Goal: Task Accomplishment & Management: Manage account settings

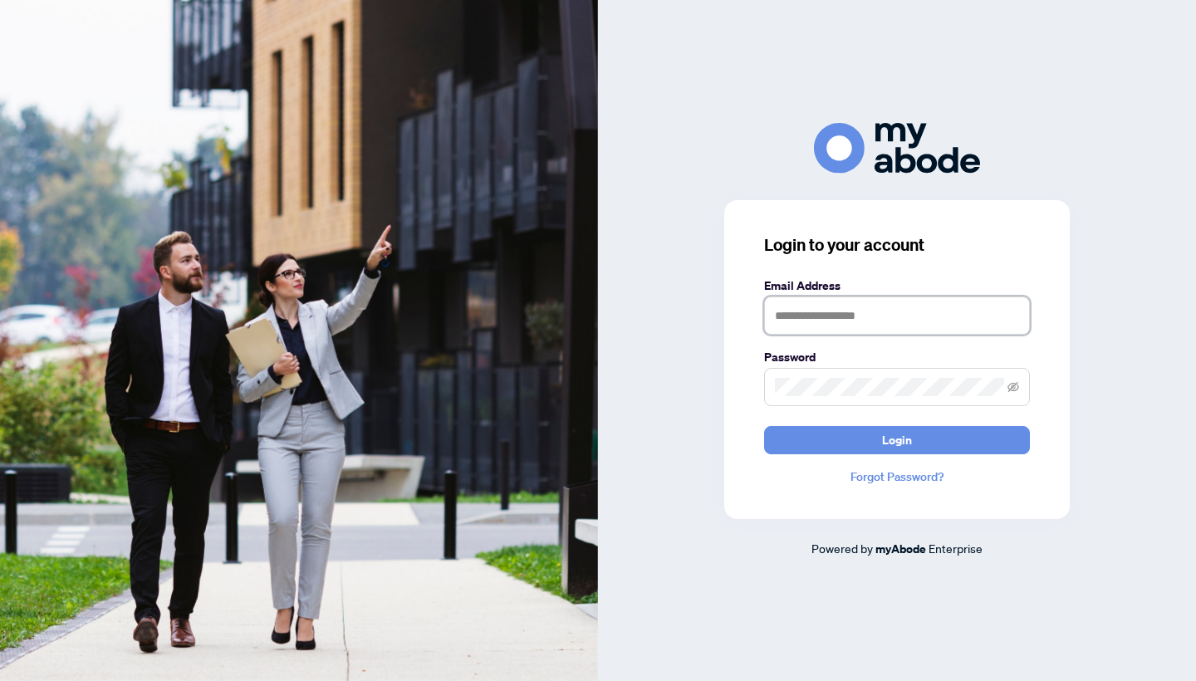
type input "**********"
click at [897, 439] on button "Login" at bounding box center [897, 440] width 266 height 28
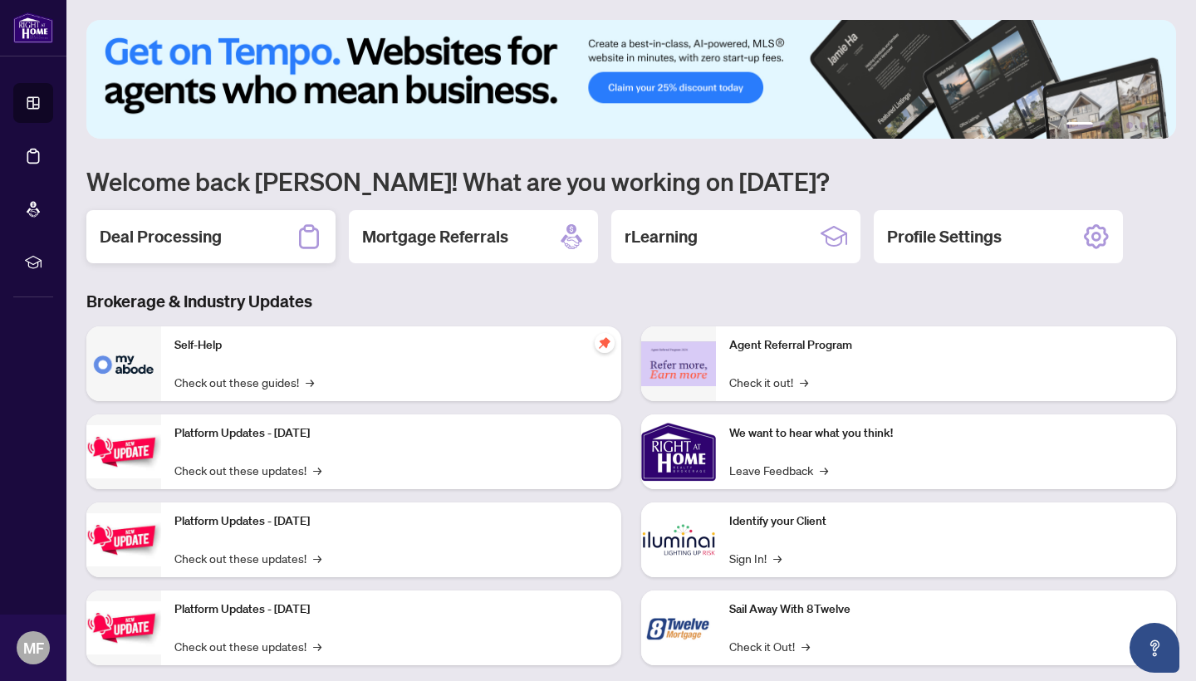
click at [174, 248] on h2 "Deal Processing" at bounding box center [161, 236] width 122 height 23
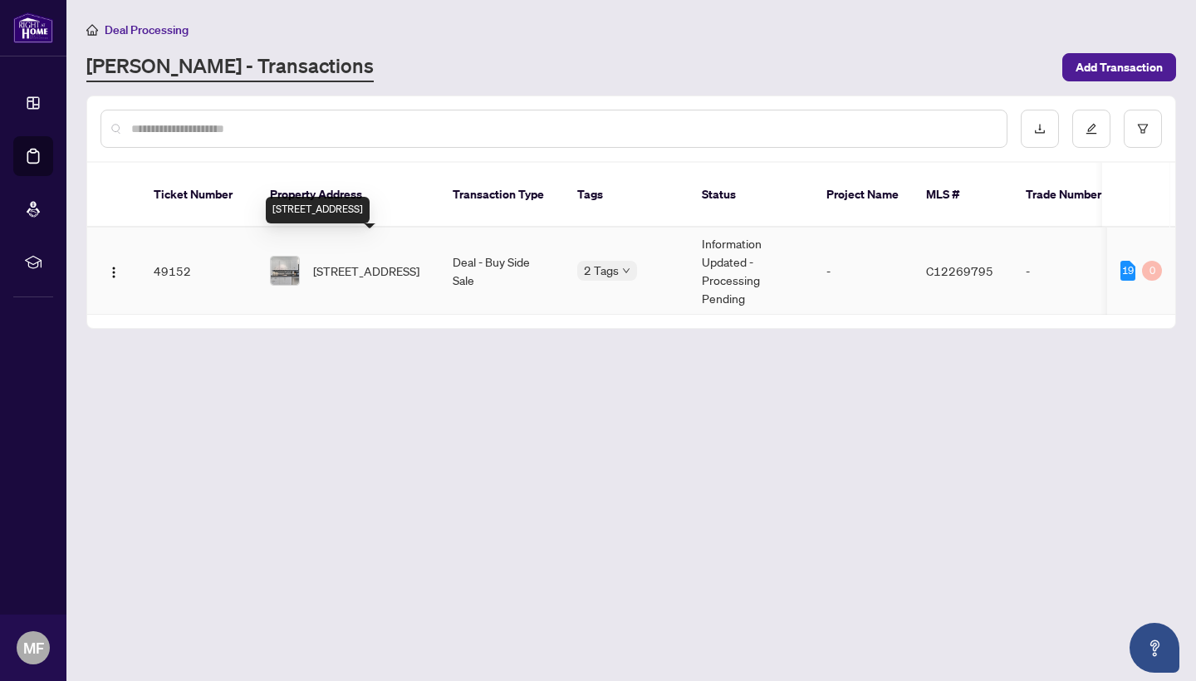
click at [332, 262] on span "[STREET_ADDRESS]" at bounding box center [366, 271] width 106 height 18
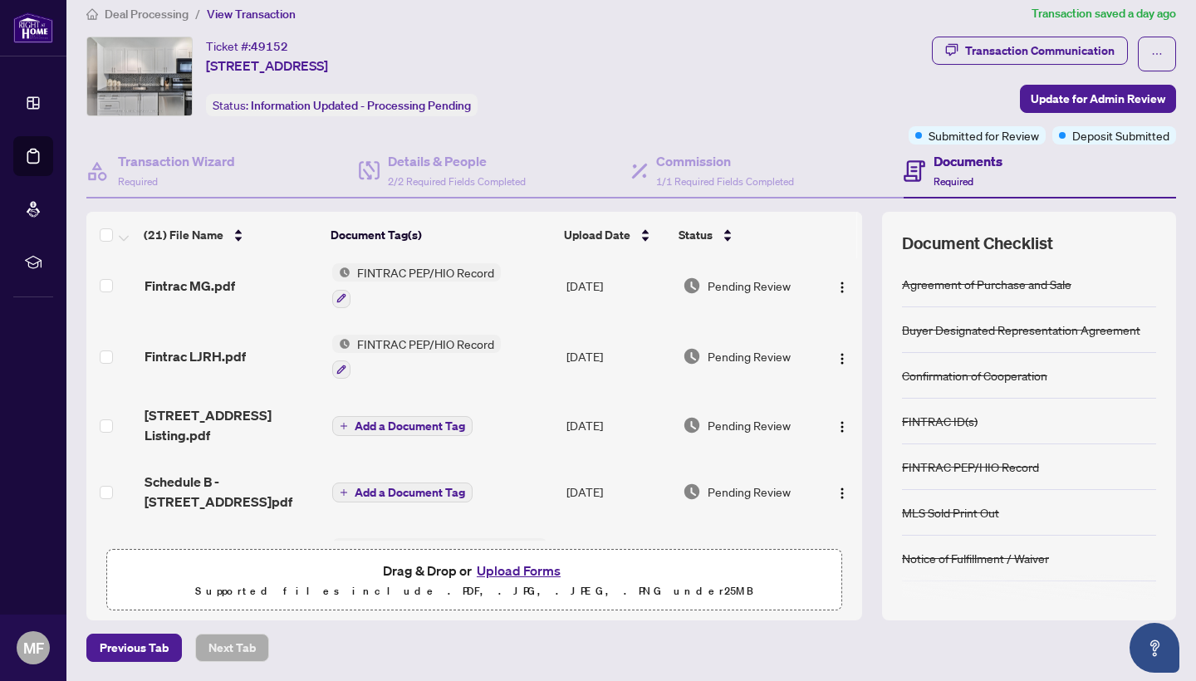
scroll to position [924, 0]
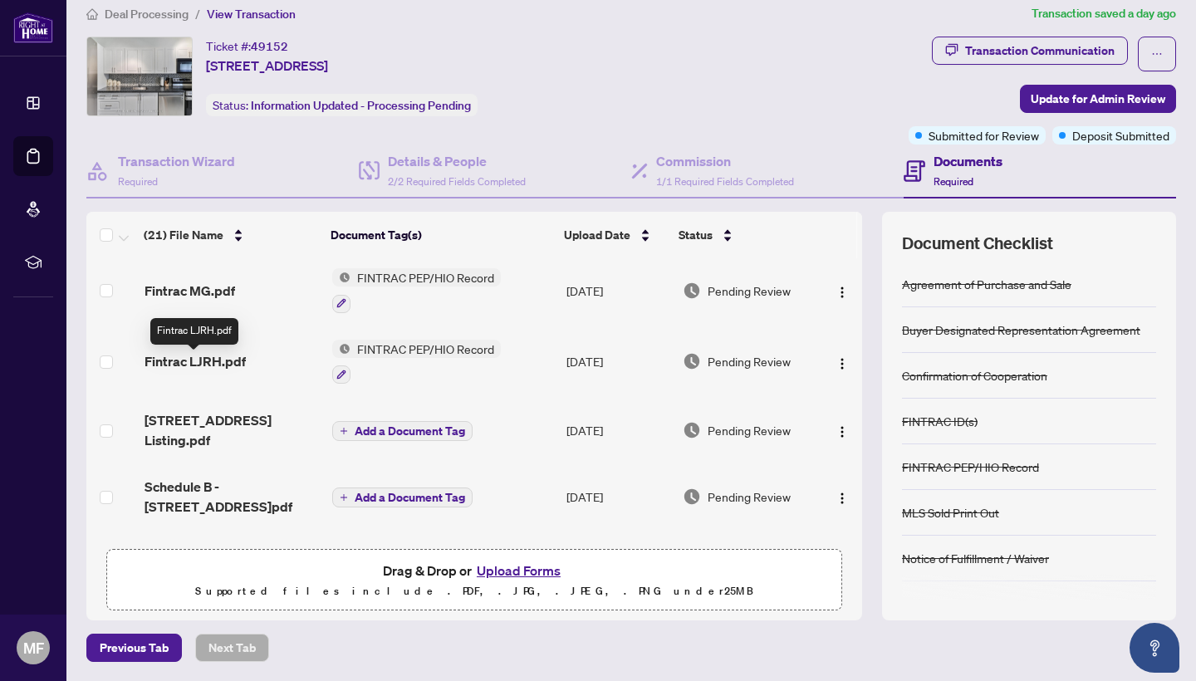
click at [203, 365] on span "Fintrac LJRH.pdf" at bounding box center [195, 361] width 101 height 20
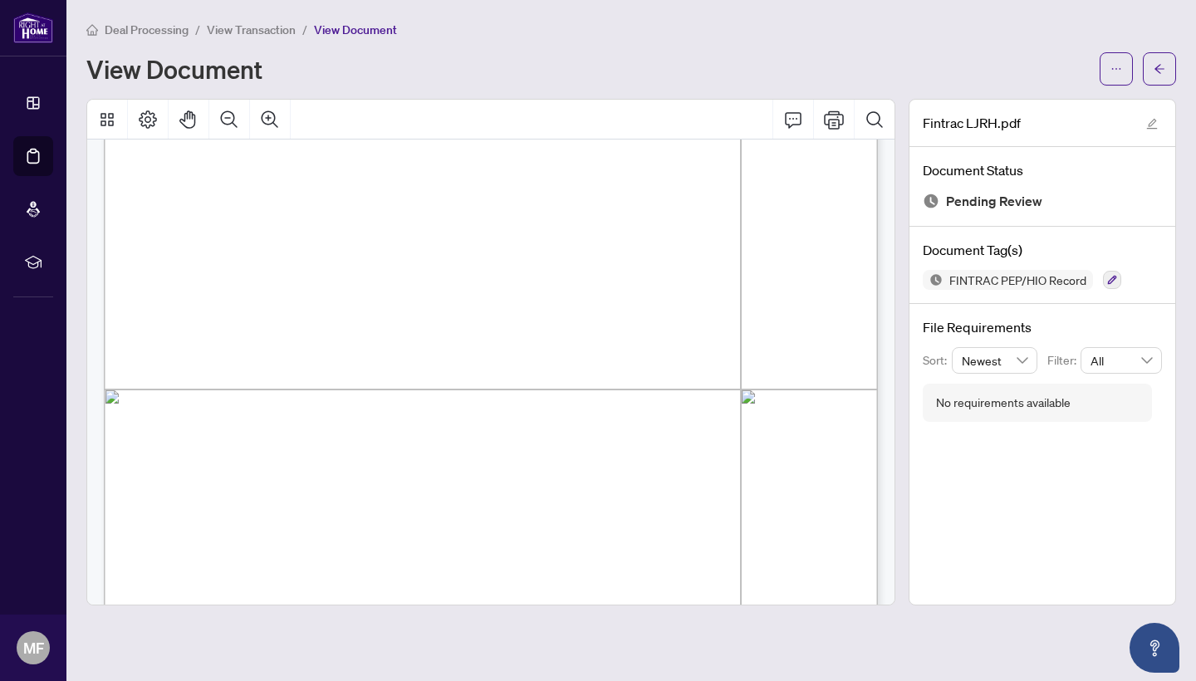
scroll to position [4515, 0]
click at [1156, 66] on icon "arrow-left" at bounding box center [1160, 69] width 12 height 12
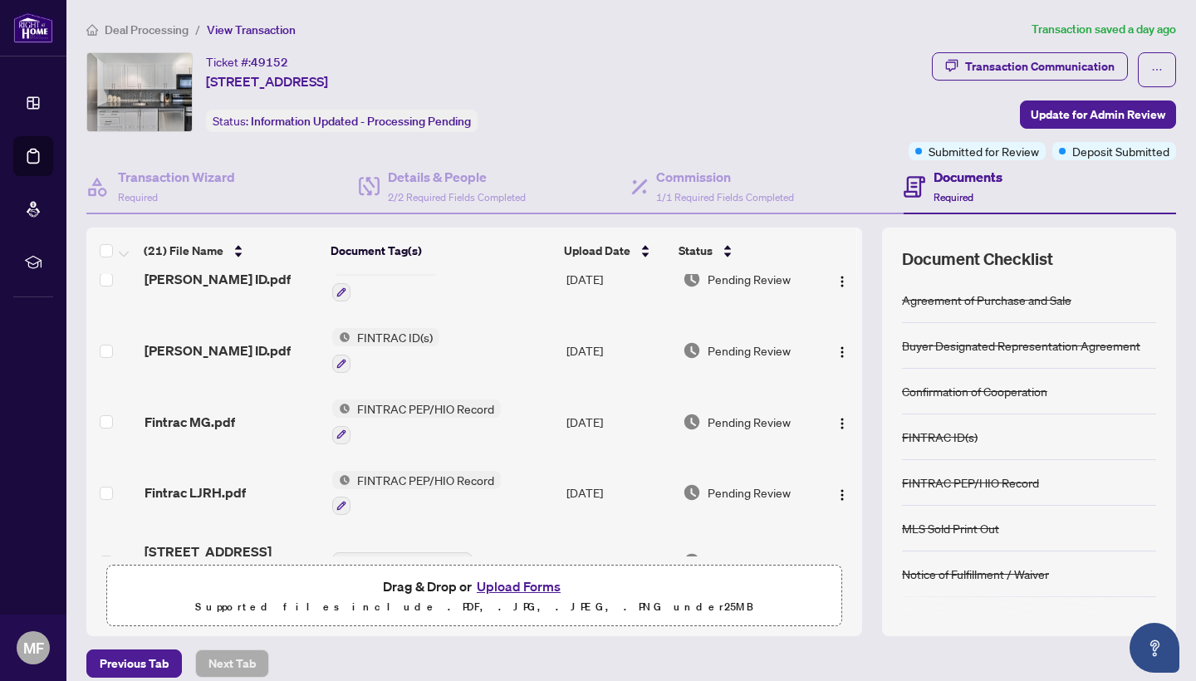
scroll to position [804, 0]
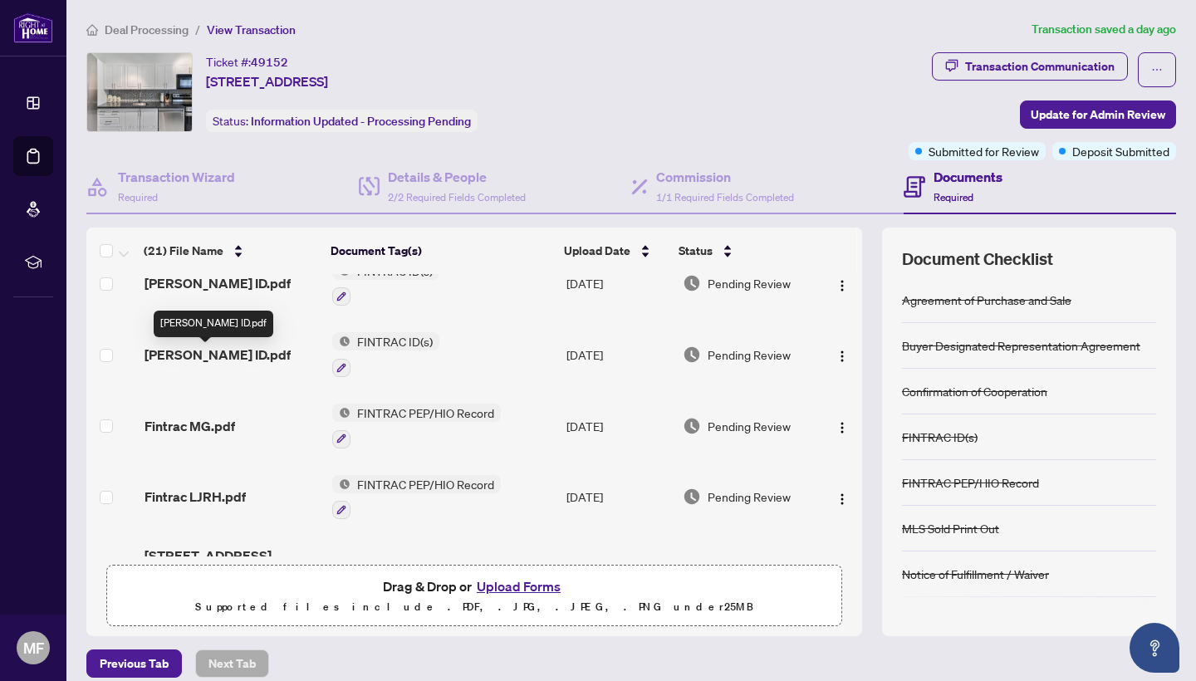
click at [215, 361] on span "[PERSON_NAME] ID.pdf" at bounding box center [218, 355] width 146 height 20
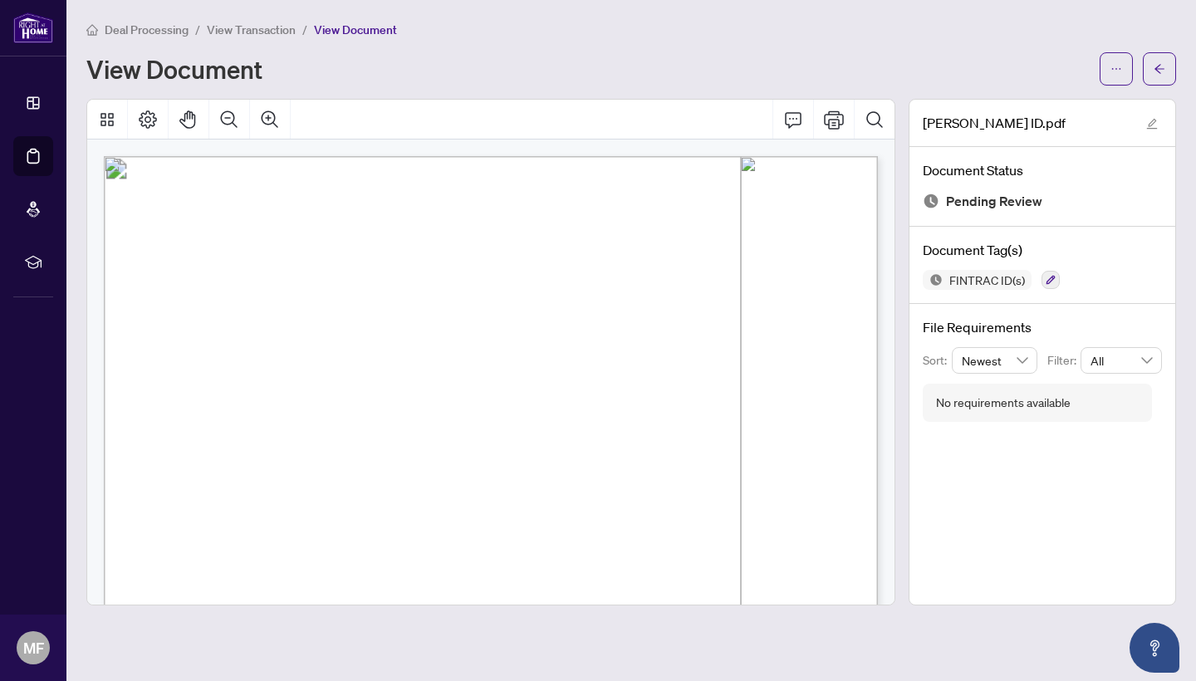
scroll to position [1, 0]
click at [1163, 71] on icon "arrow-left" at bounding box center [1160, 69] width 12 height 12
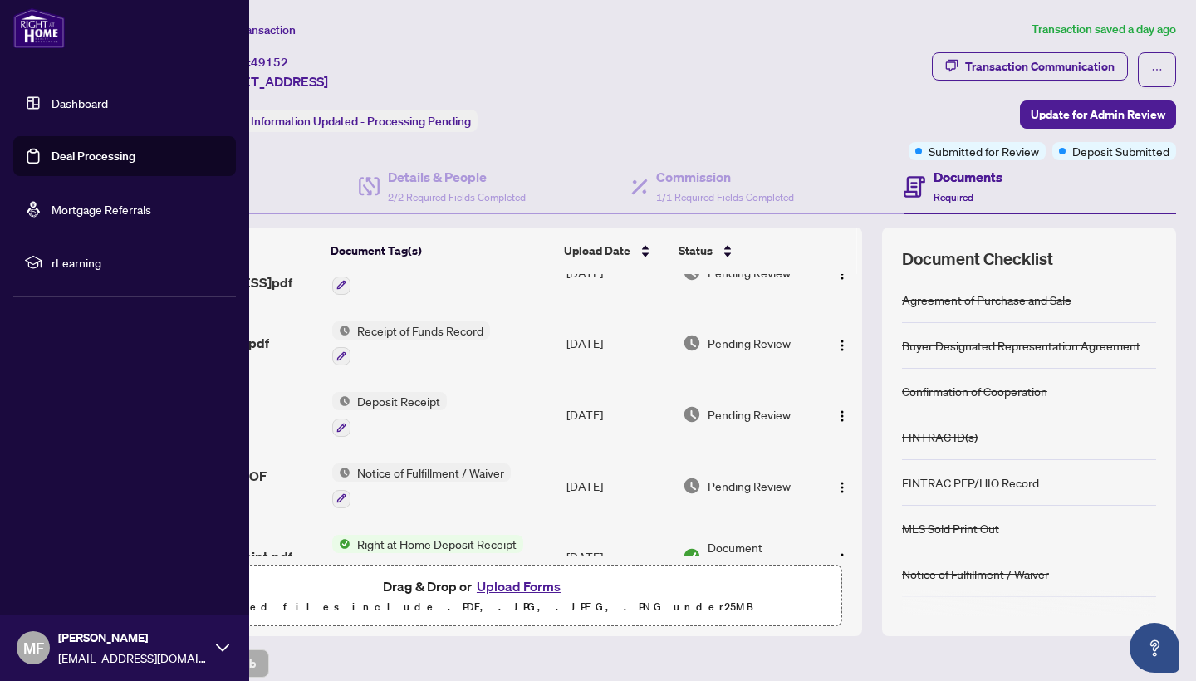
click at [79, 104] on link "Dashboard" at bounding box center [80, 103] width 56 height 15
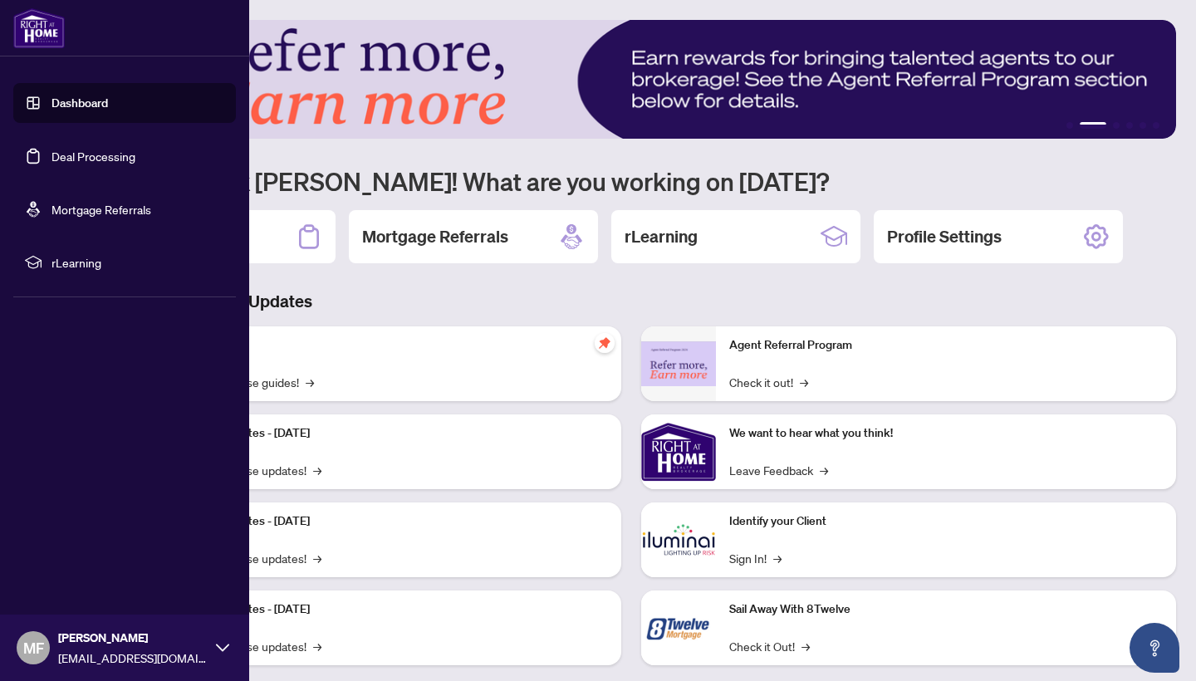
click at [32, 648] on span "MF" at bounding box center [33, 647] width 21 height 23
click at [61, 556] on span "Logout" at bounding box center [66, 549] width 37 height 27
